Goal: Transaction & Acquisition: Purchase product/service

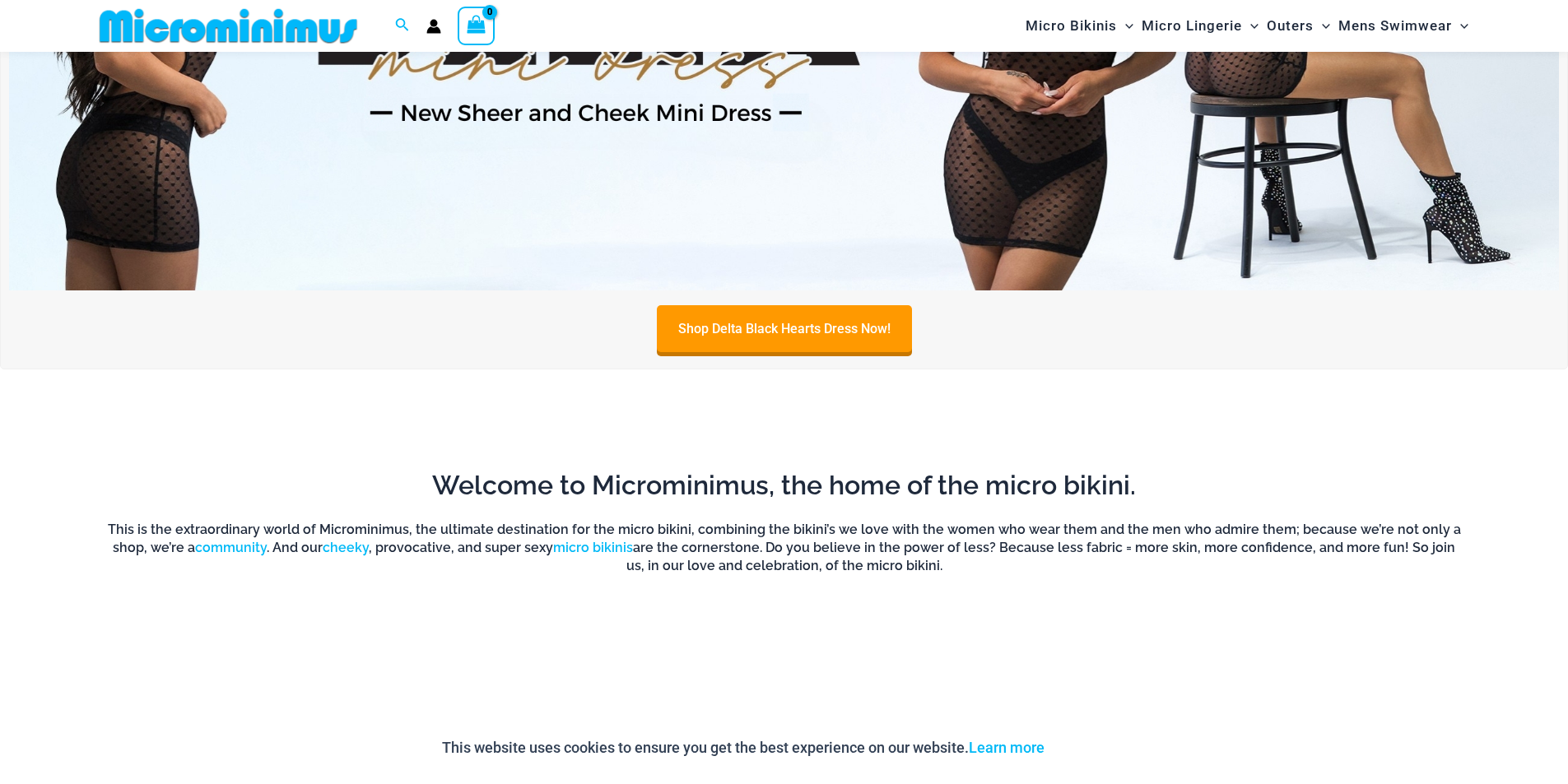
scroll to position [1330, 0]
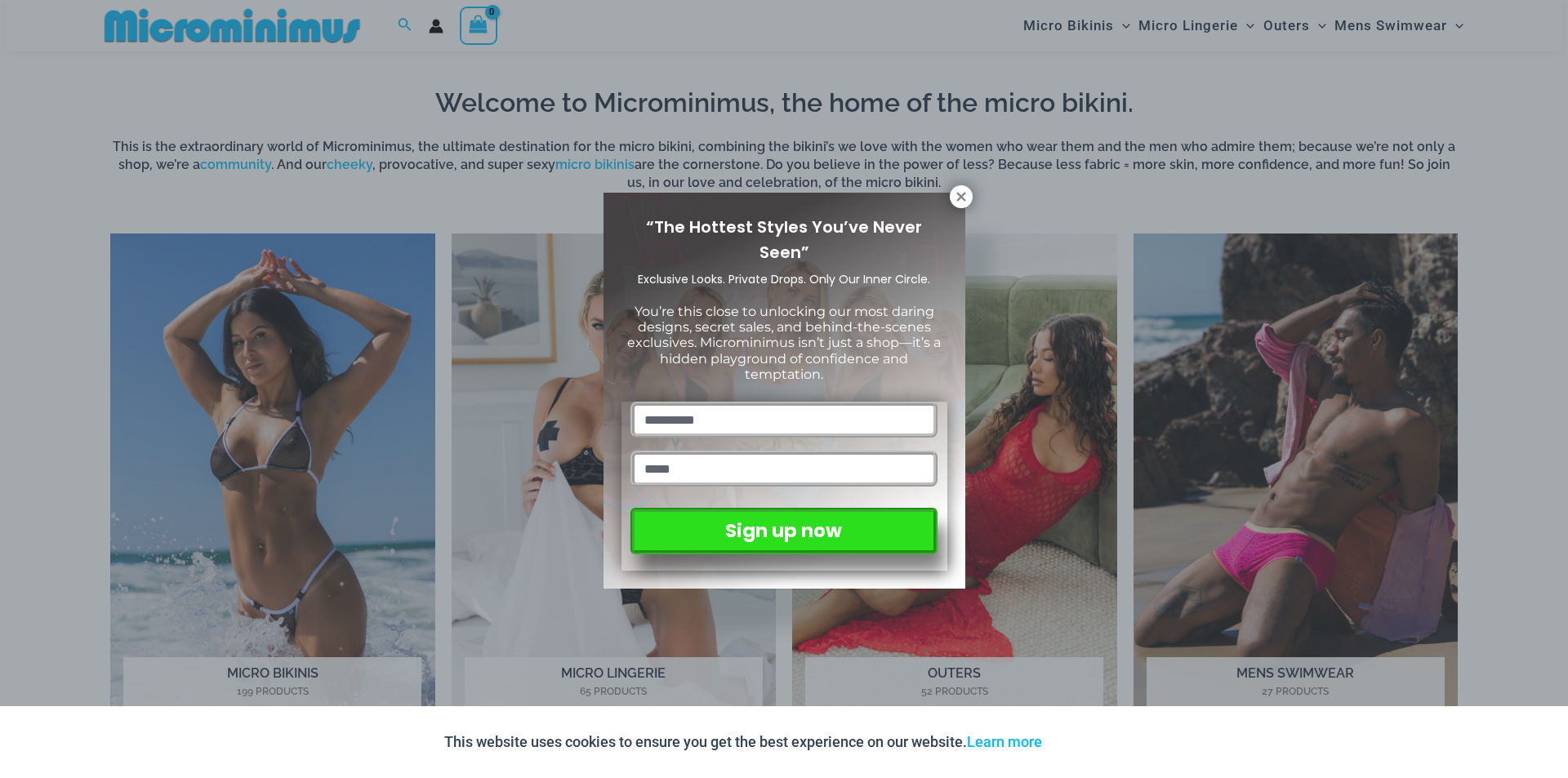
drag, startPoint x: 1565, startPoint y: 43, endPoint x: 1550, endPoint y: 156, distance: 114.0
drag, startPoint x: 962, startPoint y: 200, endPoint x: 1033, endPoint y: 216, distance: 72.8
click at [962, 200] on icon at bounding box center [960, 196] width 9 height 9
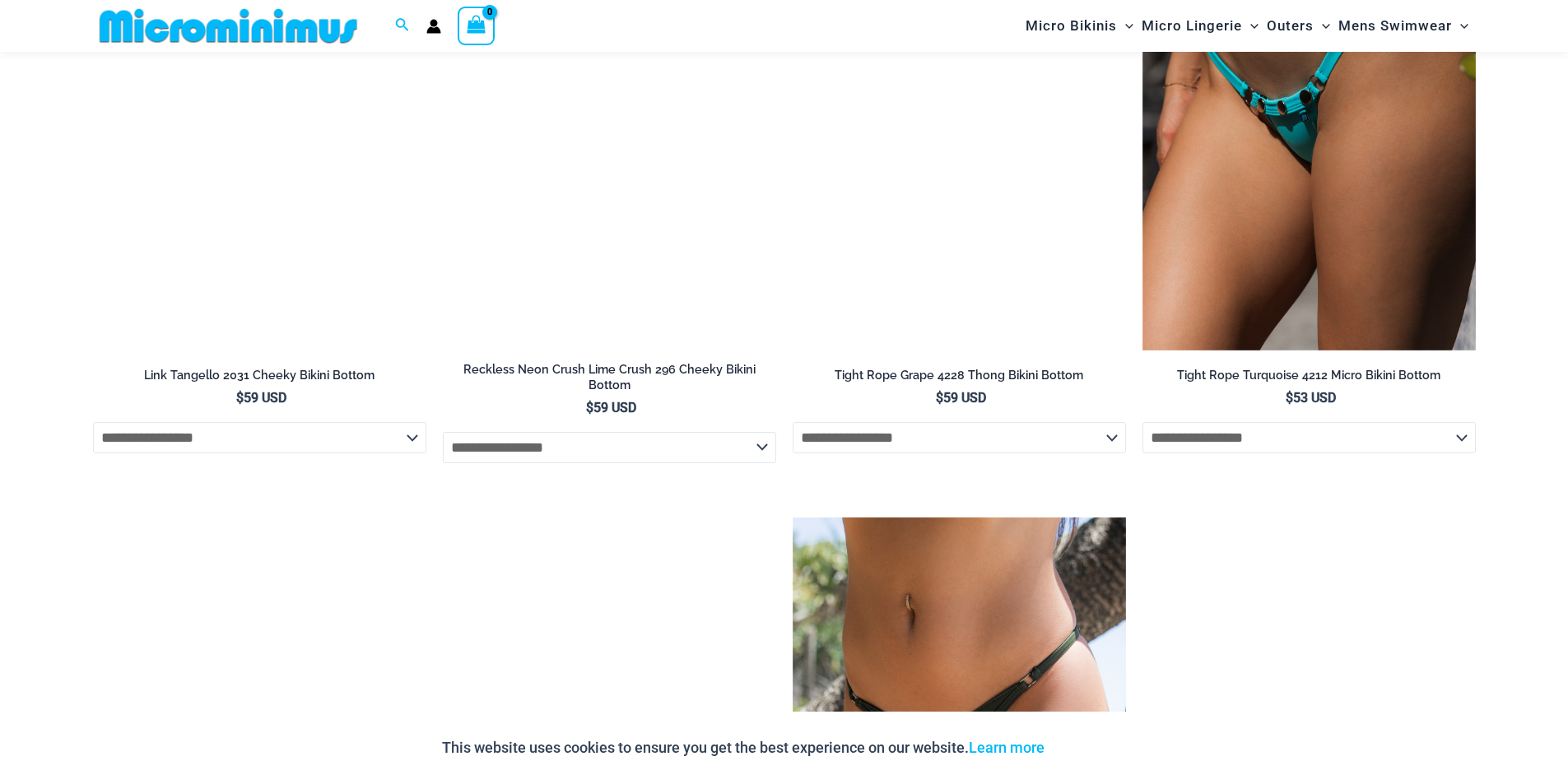
scroll to position [5542, 0]
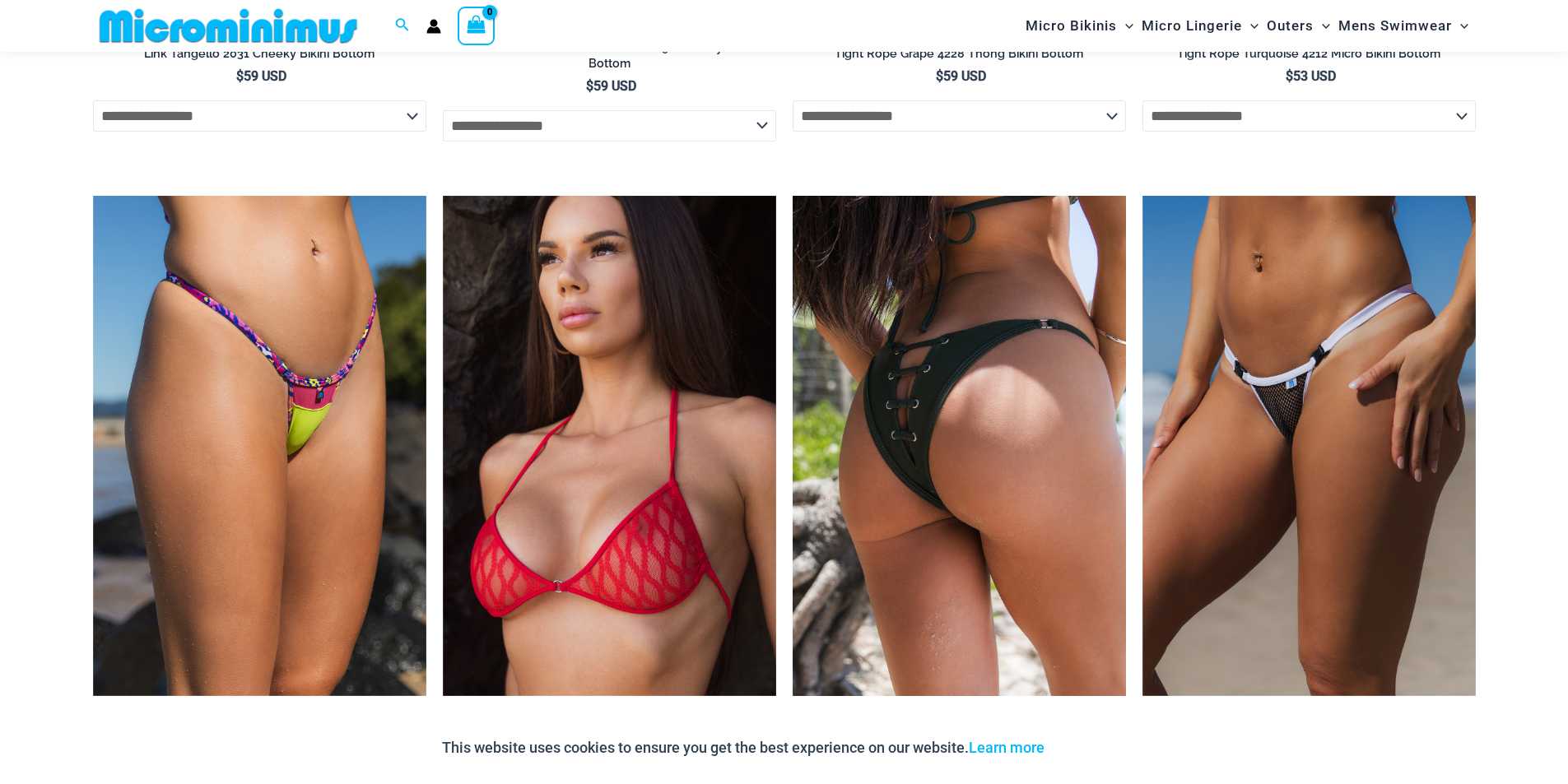
click at [1025, 466] on img at bounding box center [959, 445] width 334 height 500
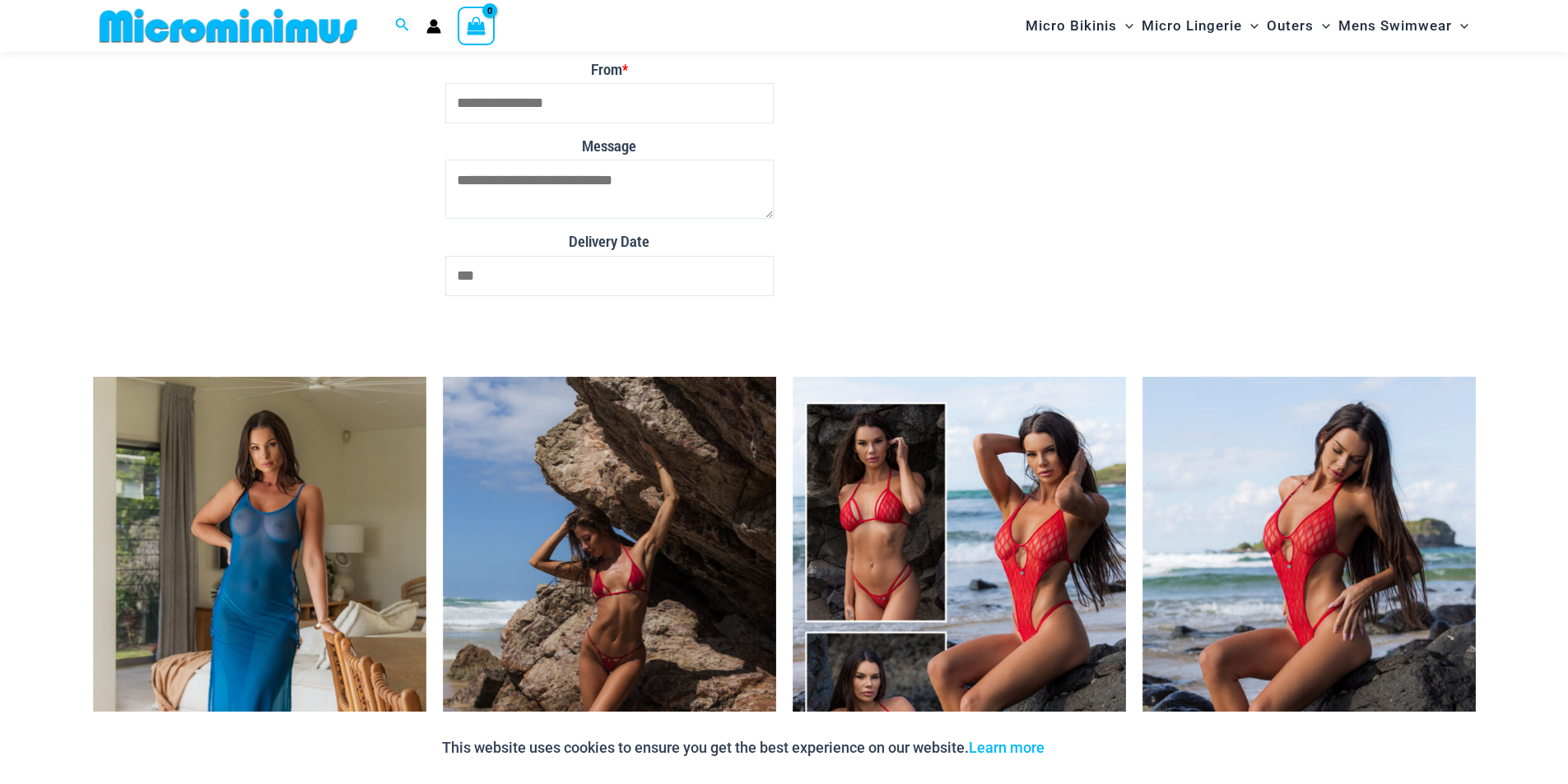
scroll to position [6088, 0]
